Goal: Task Accomplishment & Management: Manage account settings

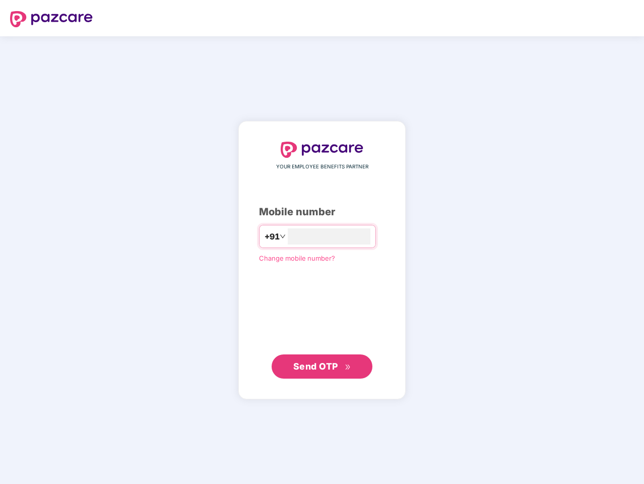
click at [322, 242] on input "number" at bounding box center [329, 236] width 83 height 16
click at [51, 19] on img at bounding box center [51, 19] width 83 height 16
click at [265, 236] on span "+91" at bounding box center [272, 236] width 15 height 13
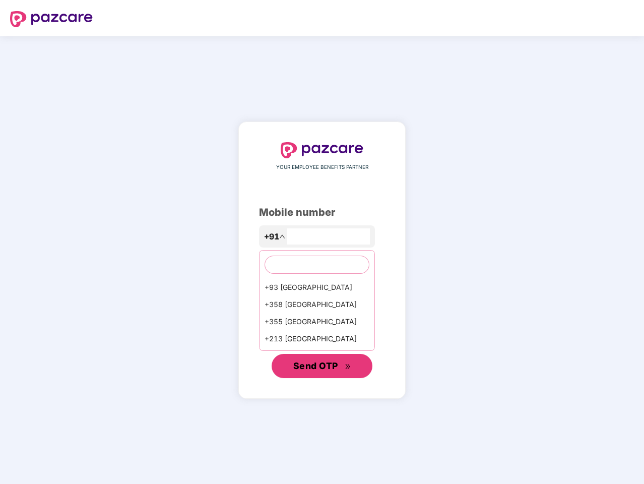
click at [322, 366] on span "Send OTP" at bounding box center [315, 365] width 45 height 11
